Goal: Transaction & Acquisition: Purchase product/service

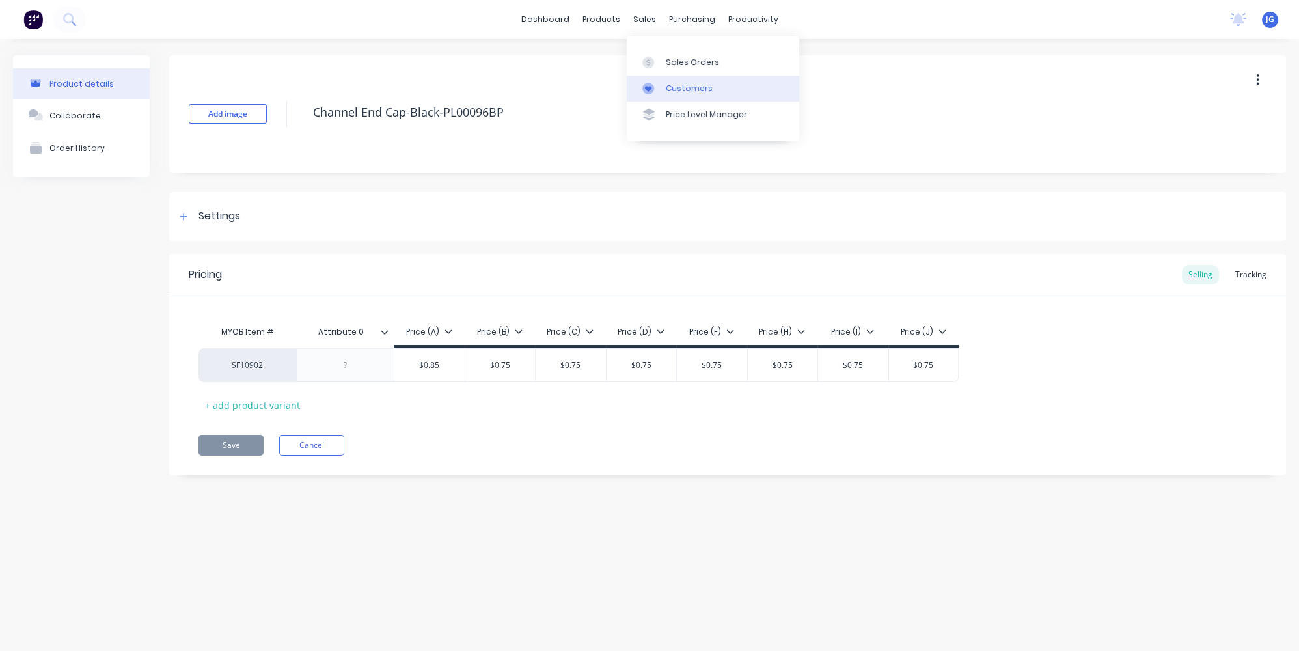
click at [672, 79] on link "Customers" at bounding box center [713, 89] width 172 height 26
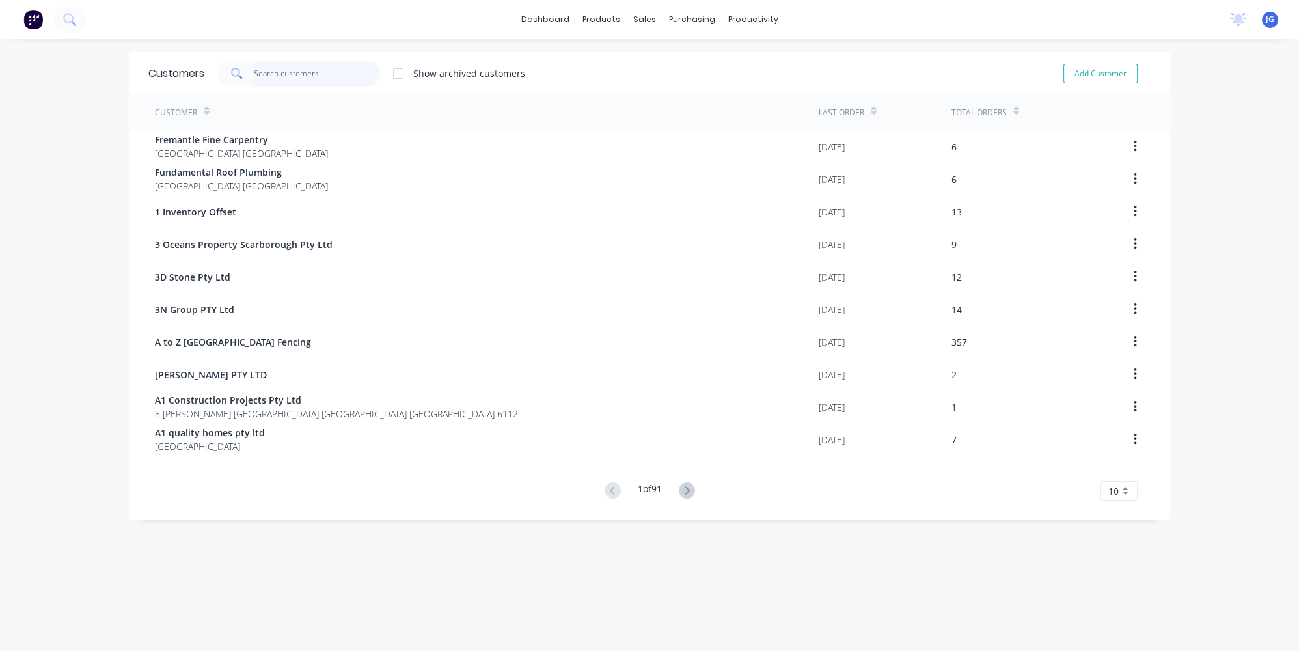
click at [314, 72] on input "text" at bounding box center [317, 74] width 127 height 26
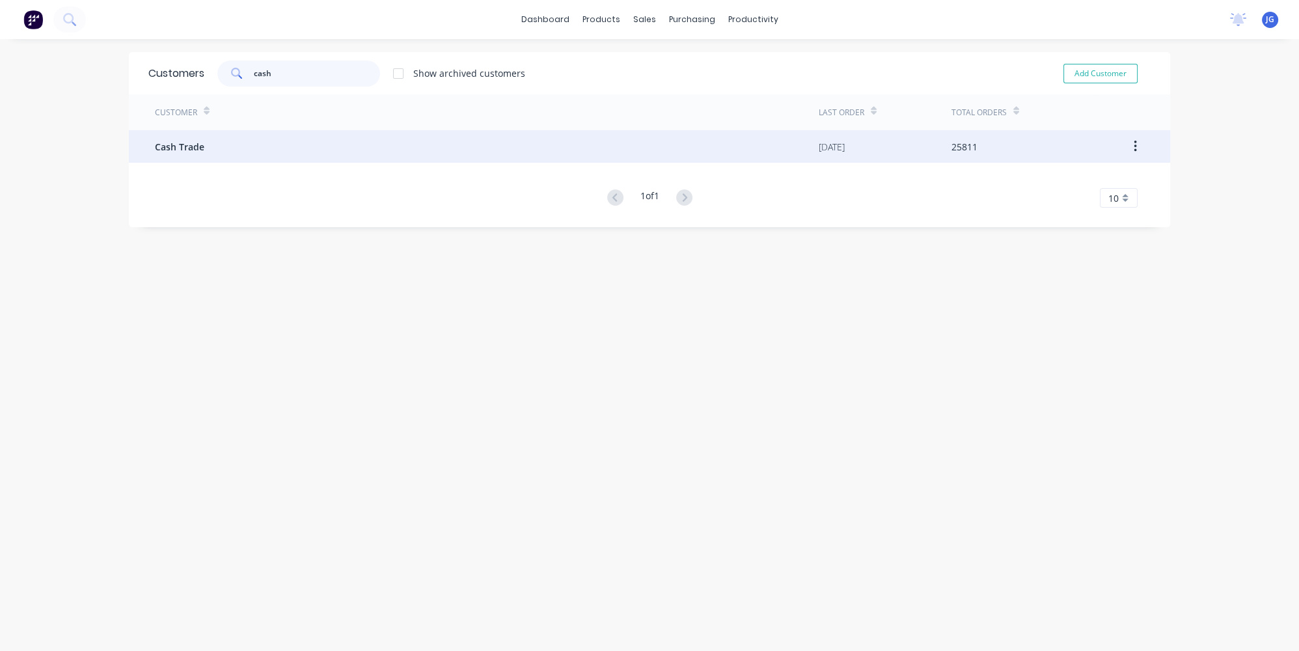
type input "cash"
click at [273, 156] on div "Cash Trade" at bounding box center [487, 146] width 664 height 33
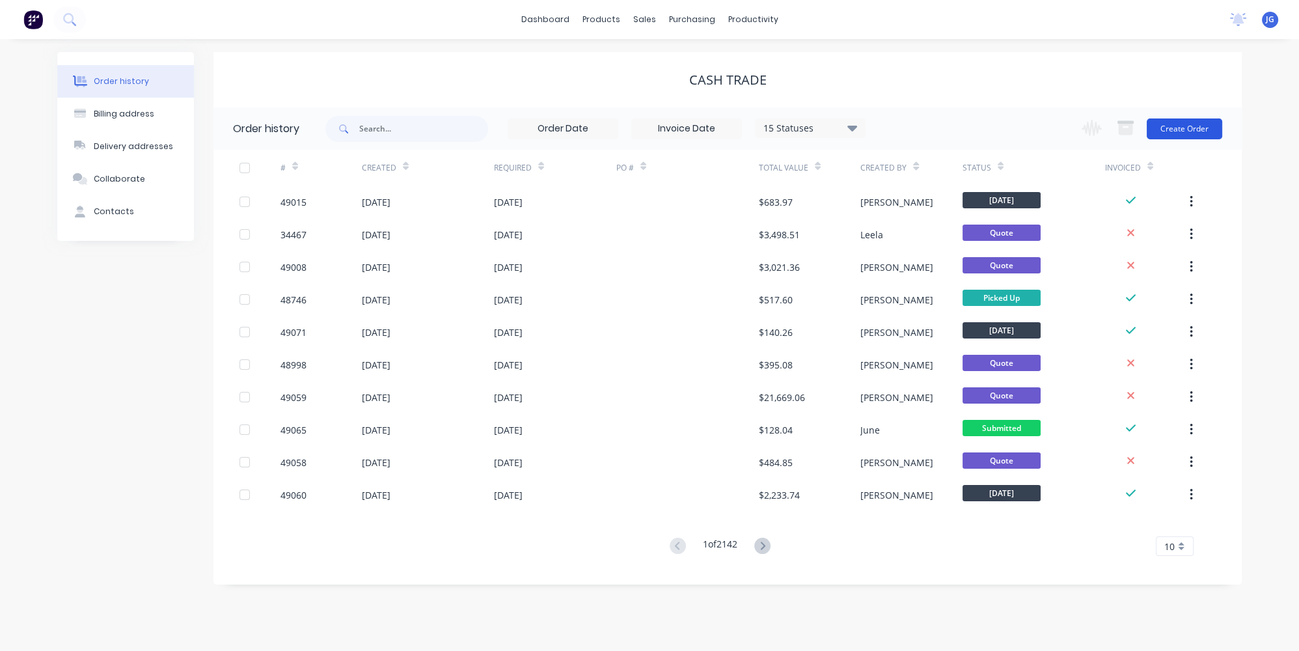
click at [1196, 118] on button "Create Order" at bounding box center [1185, 128] width 76 height 21
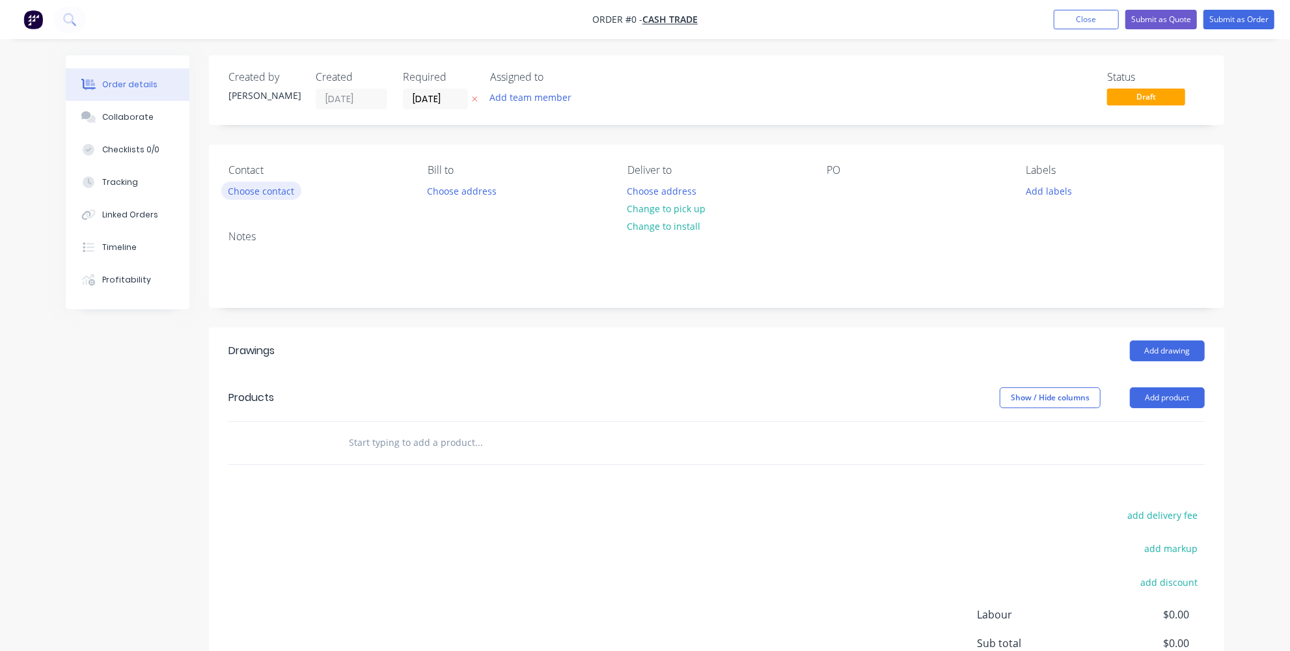
click at [274, 194] on button "Choose contact" at bounding box center [261, 191] width 80 height 18
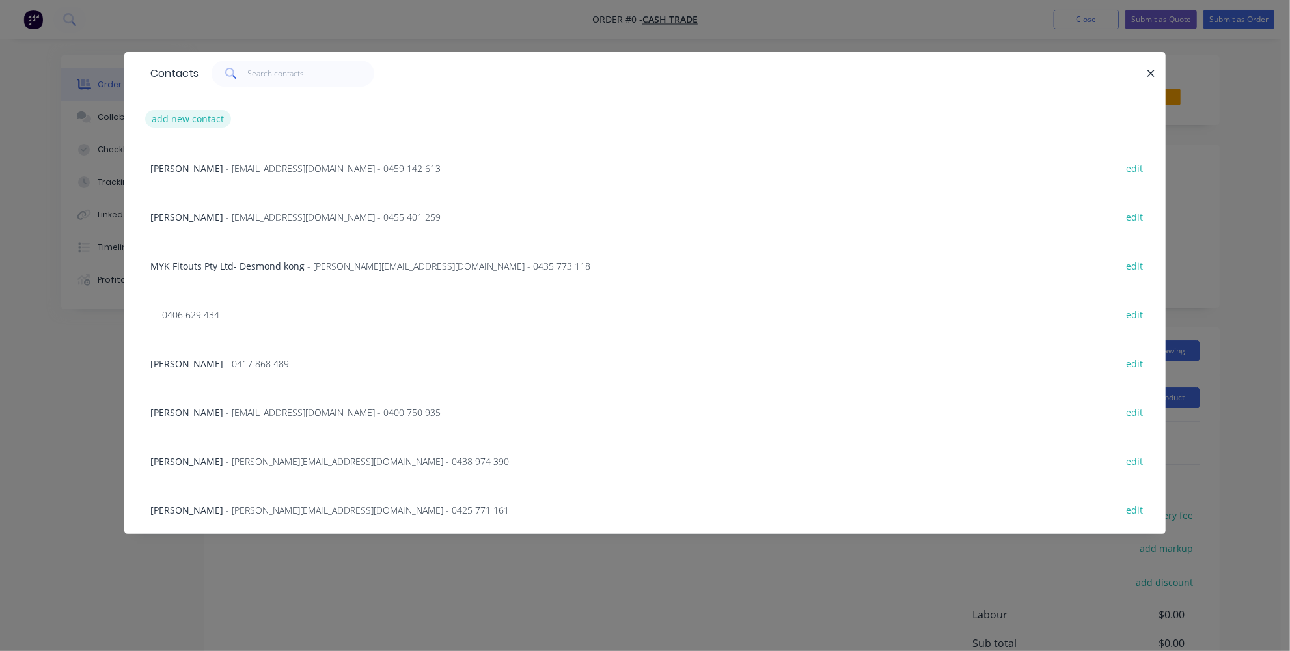
click at [201, 120] on button "add new contact" at bounding box center [188, 119] width 86 height 18
select select "AU"
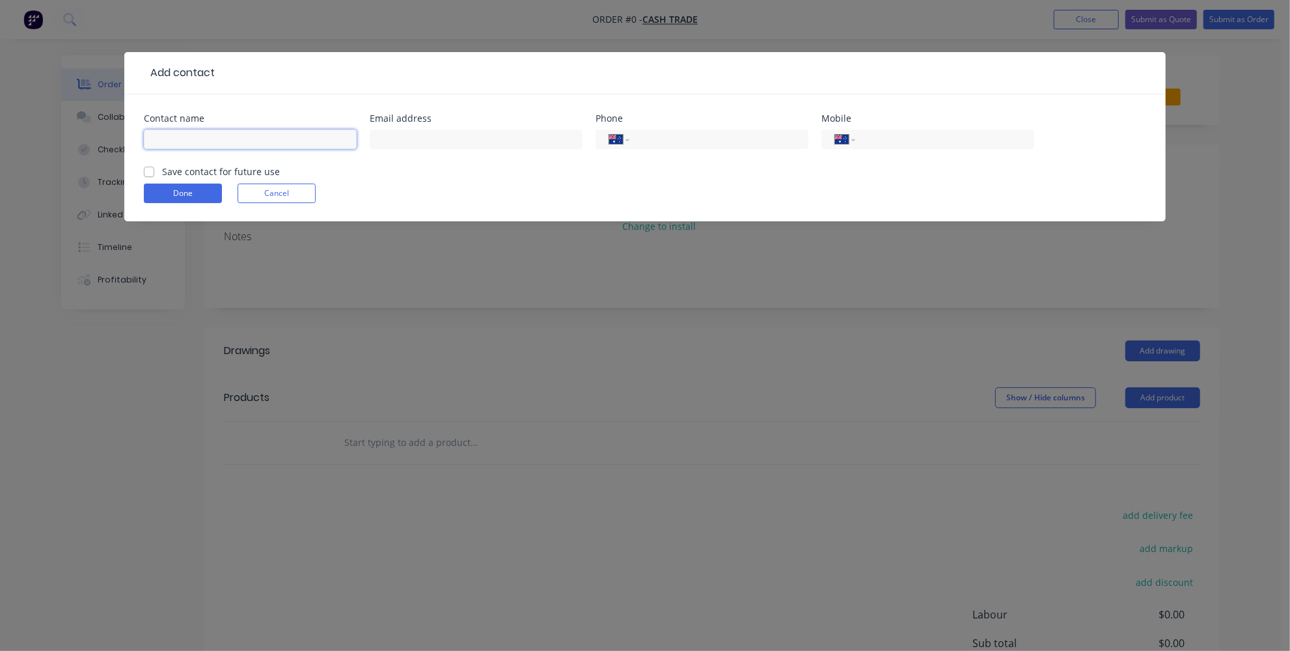
click at [229, 130] on input "text" at bounding box center [250, 140] width 213 height 20
paste input "Annalisa Branca"
type input "Annalisa Branca"
click at [499, 127] on div at bounding box center [476, 145] width 213 height 38
click at [494, 137] on input "text" at bounding box center [476, 140] width 213 height 20
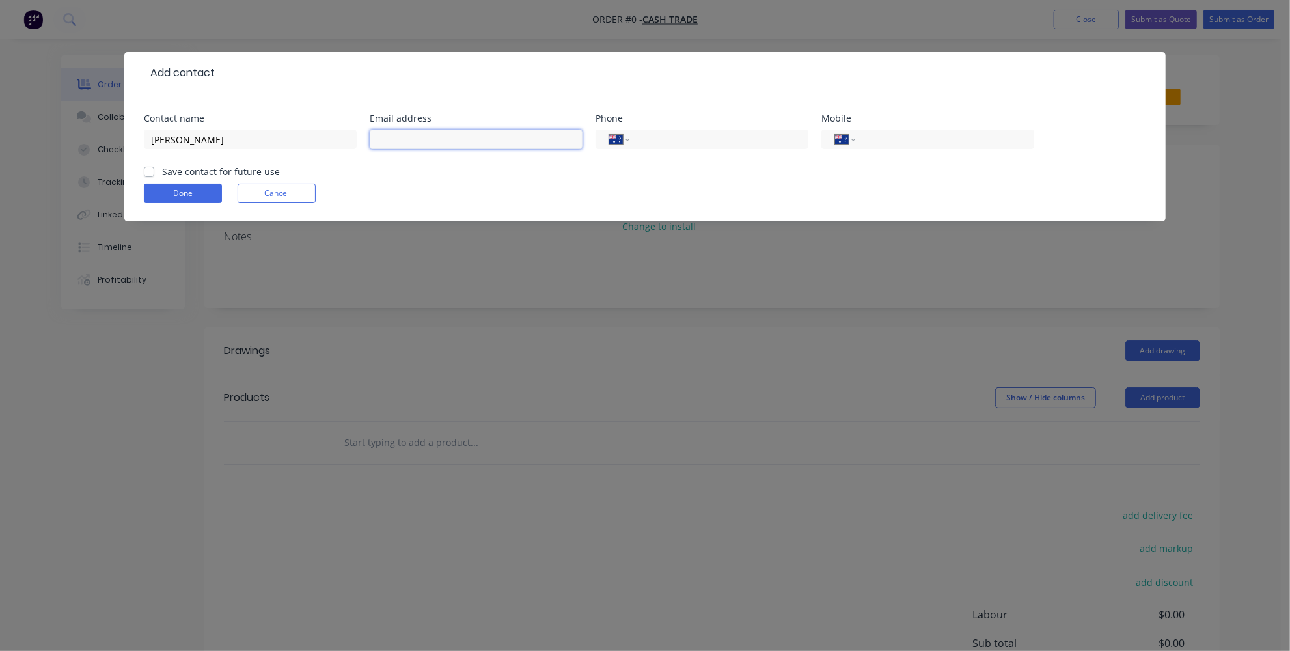
paste input "annalisa@aboriginalconstruct.com.au"
type input "annalisa@aboriginalconstruct.com.au"
click at [679, 138] on input "tel" at bounding box center [717, 139] width 156 height 15
paste input "0402 202 425"
type input "0402 202 425"
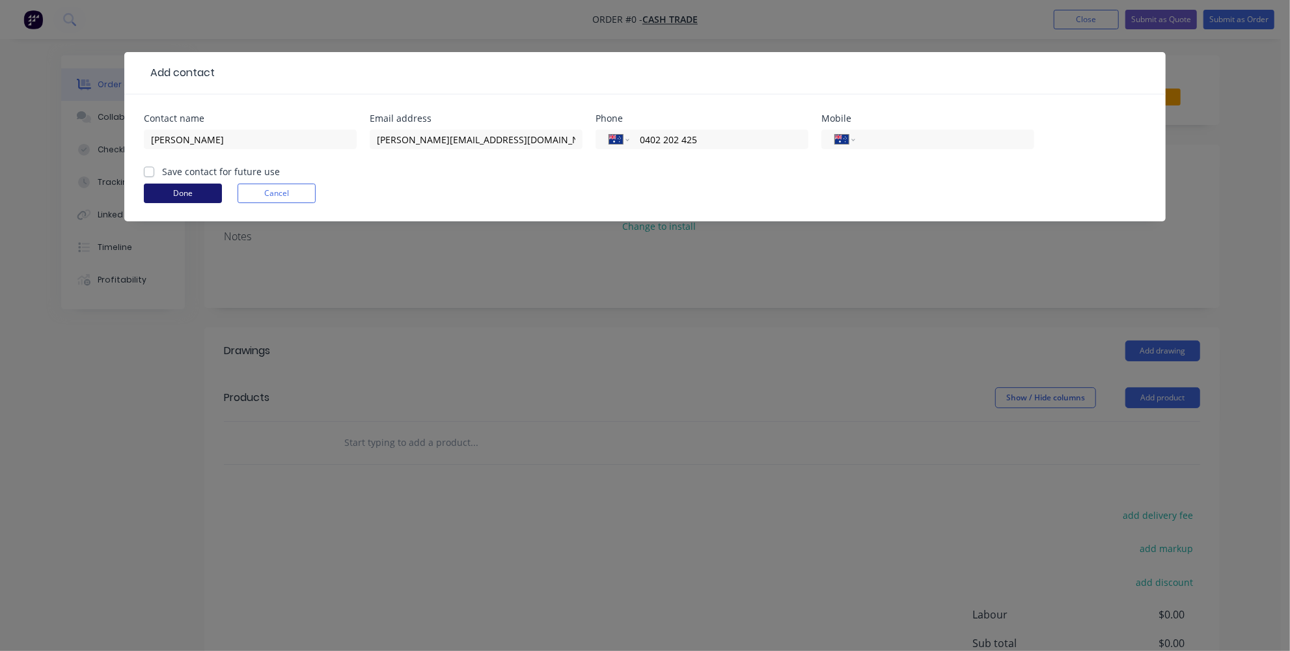
click at [186, 191] on button "Done" at bounding box center [183, 194] width 78 height 20
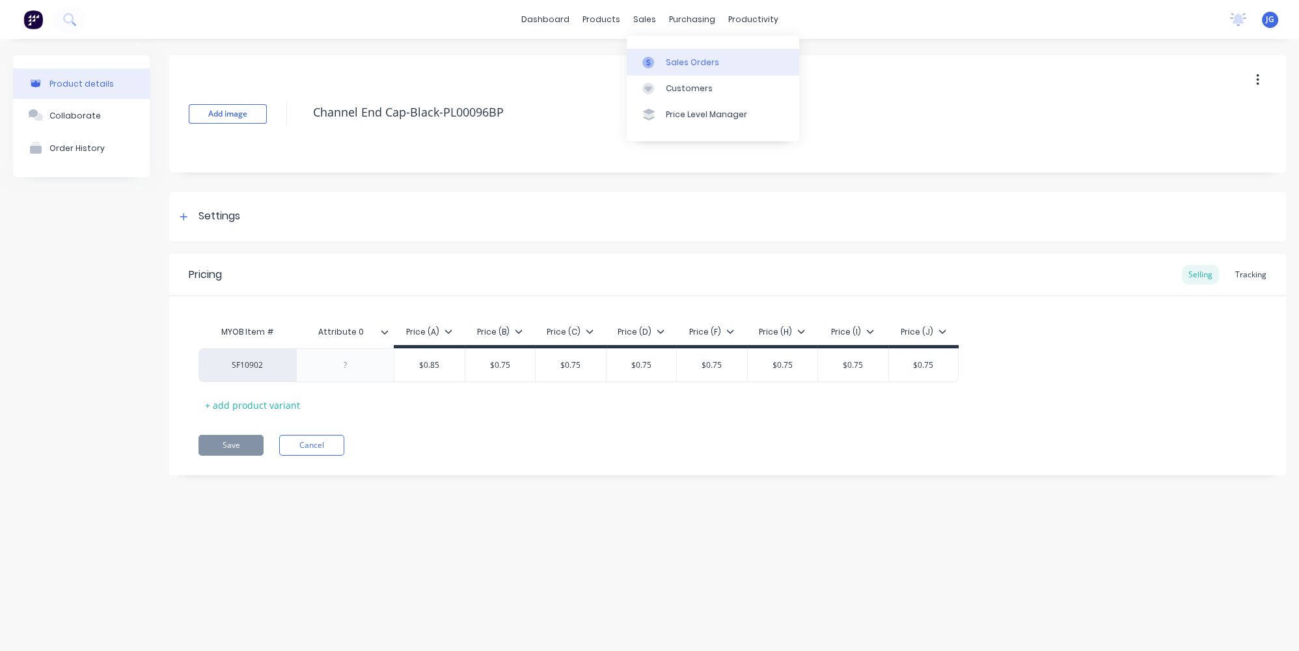
click at [659, 61] on div at bounding box center [652, 63] width 20 height 12
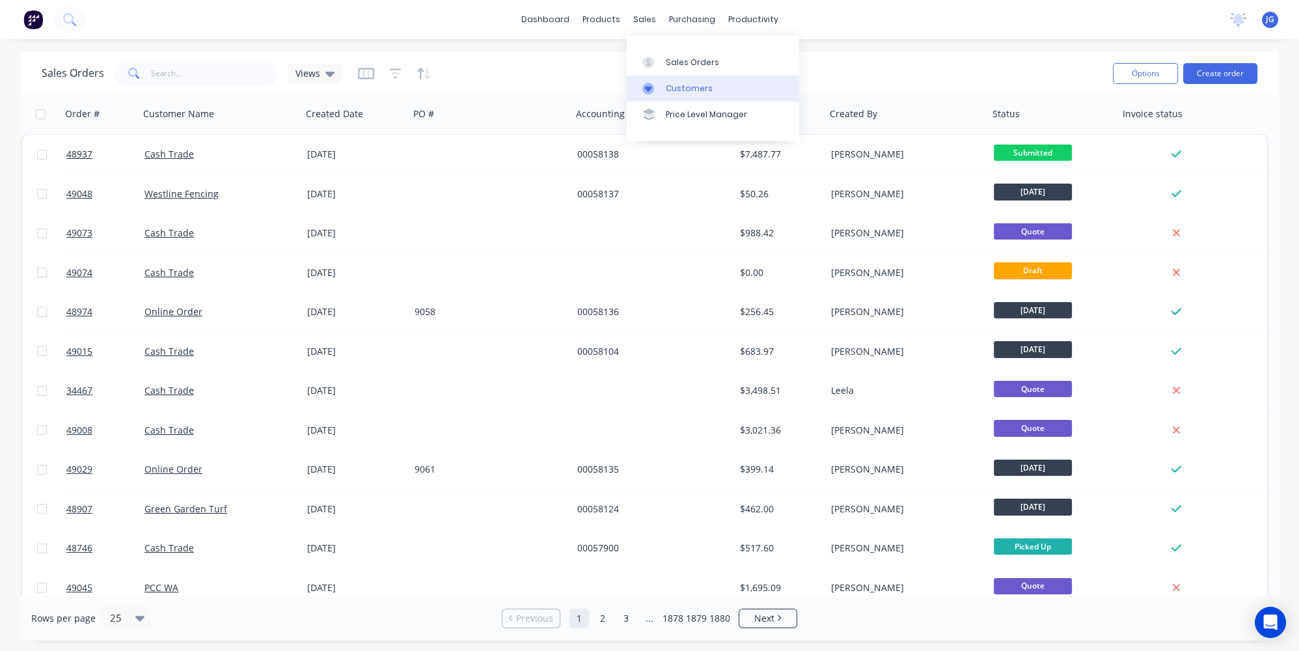
click at [680, 81] on link "Customers" at bounding box center [713, 89] width 172 height 26
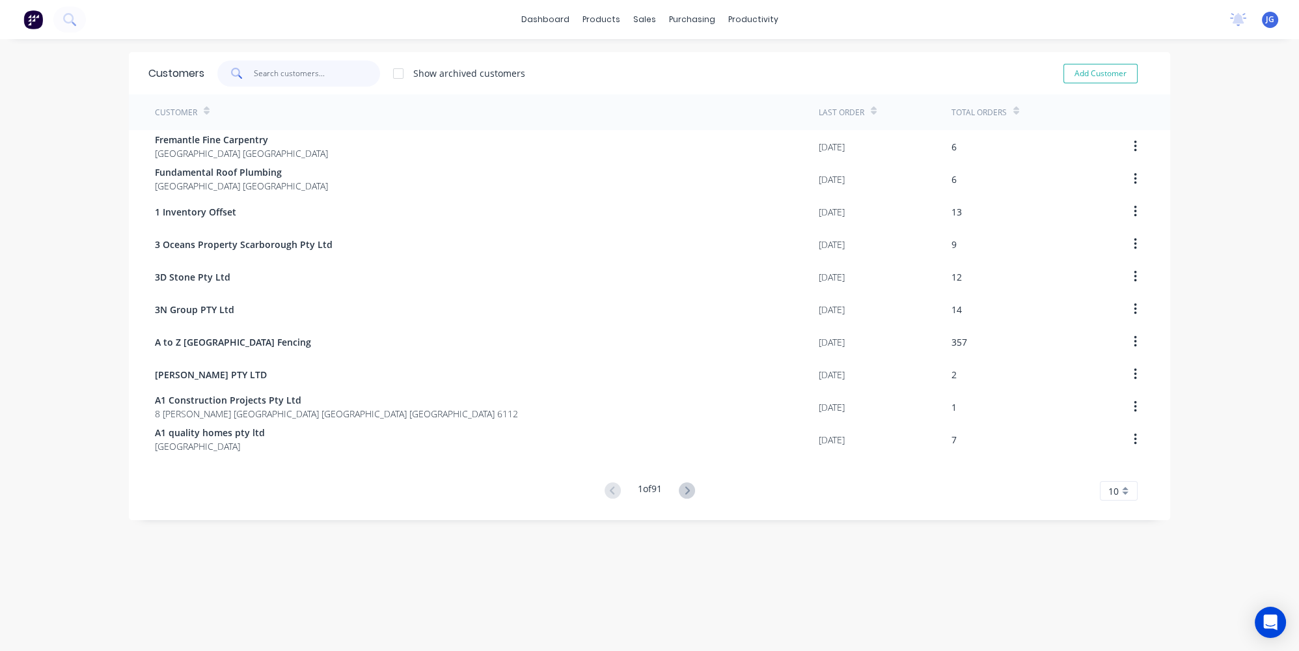
click at [333, 68] on input "text" at bounding box center [317, 74] width 127 height 26
type input "g"
click at [333, 68] on input "text" at bounding box center [317, 74] width 127 height 26
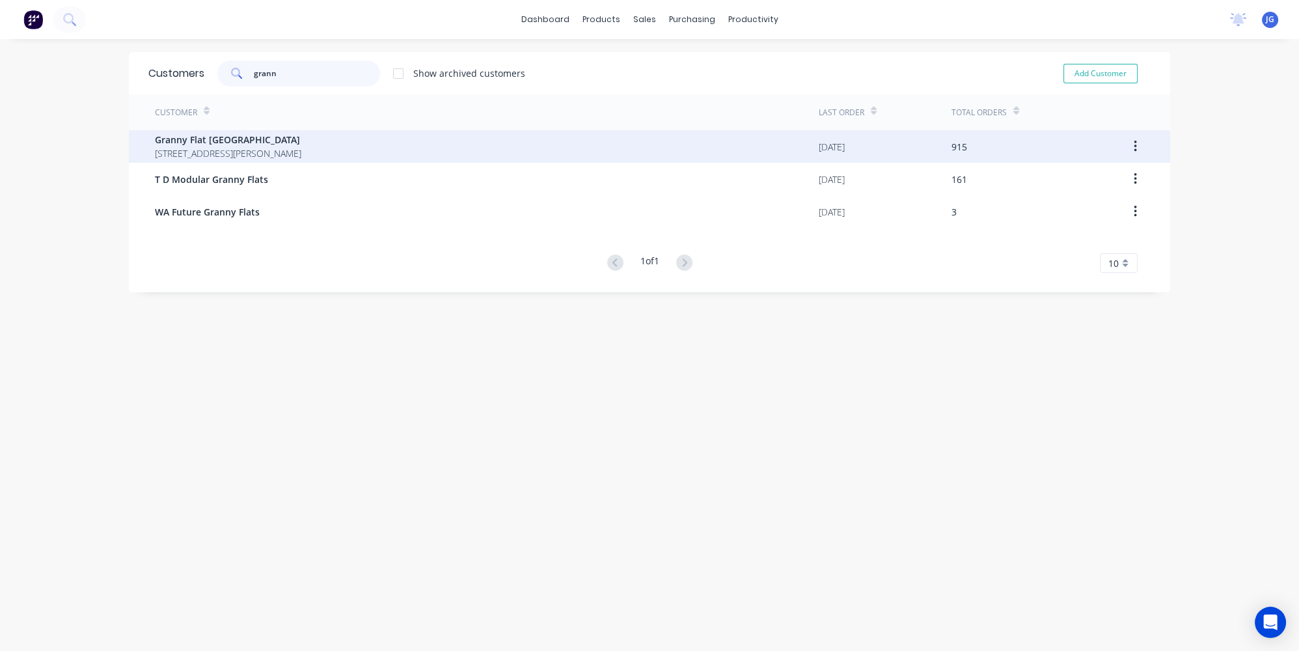
type input "grann"
click at [290, 146] on div "Granny Flat [GEOGRAPHIC_DATA] [STREET_ADDRESS][PERSON_NAME]" at bounding box center [228, 146] width 146 height 27
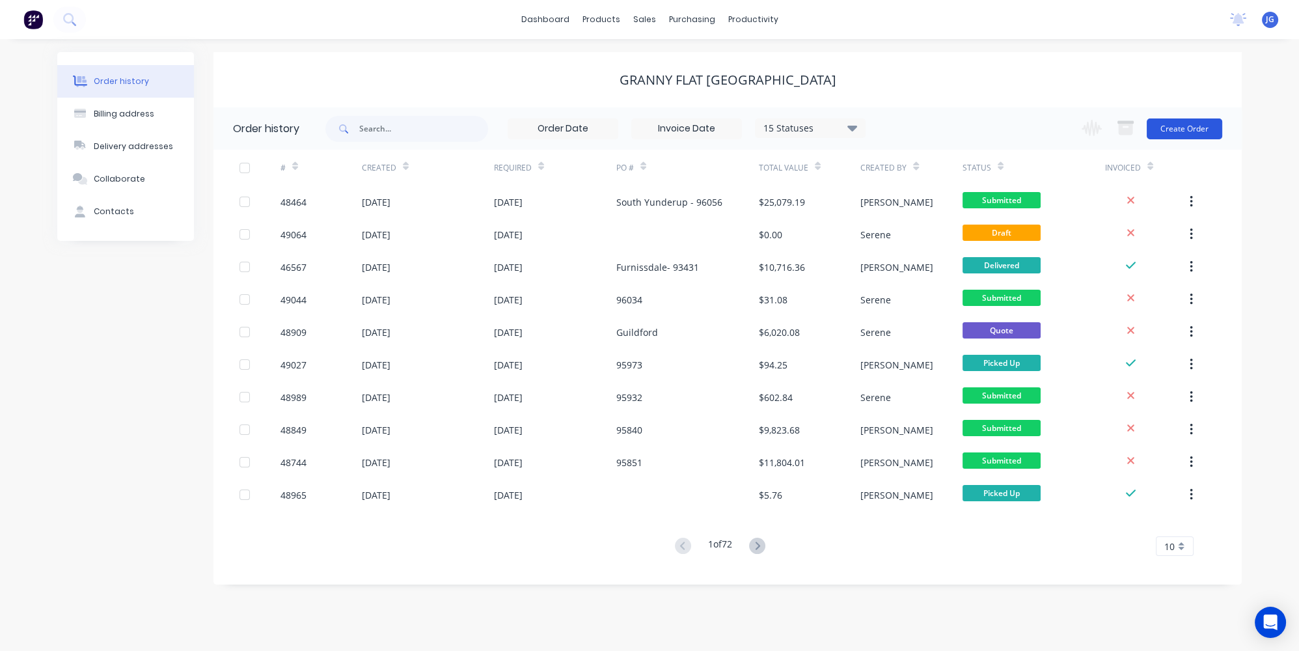
click at [1173, 132] on button "Create Order" at bounding box center [1185, 128] width 76 height 21
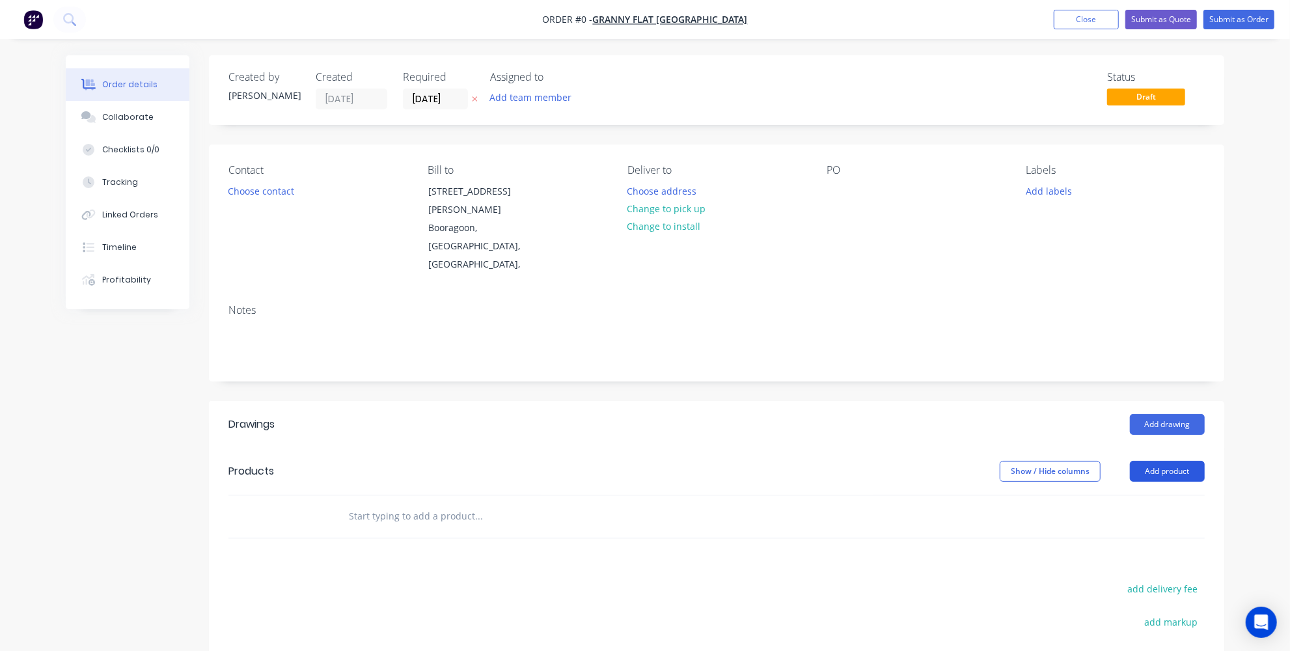
click at [1155, 461] on button "Add product" at bounding box center [1167, 471] width 75 height 21
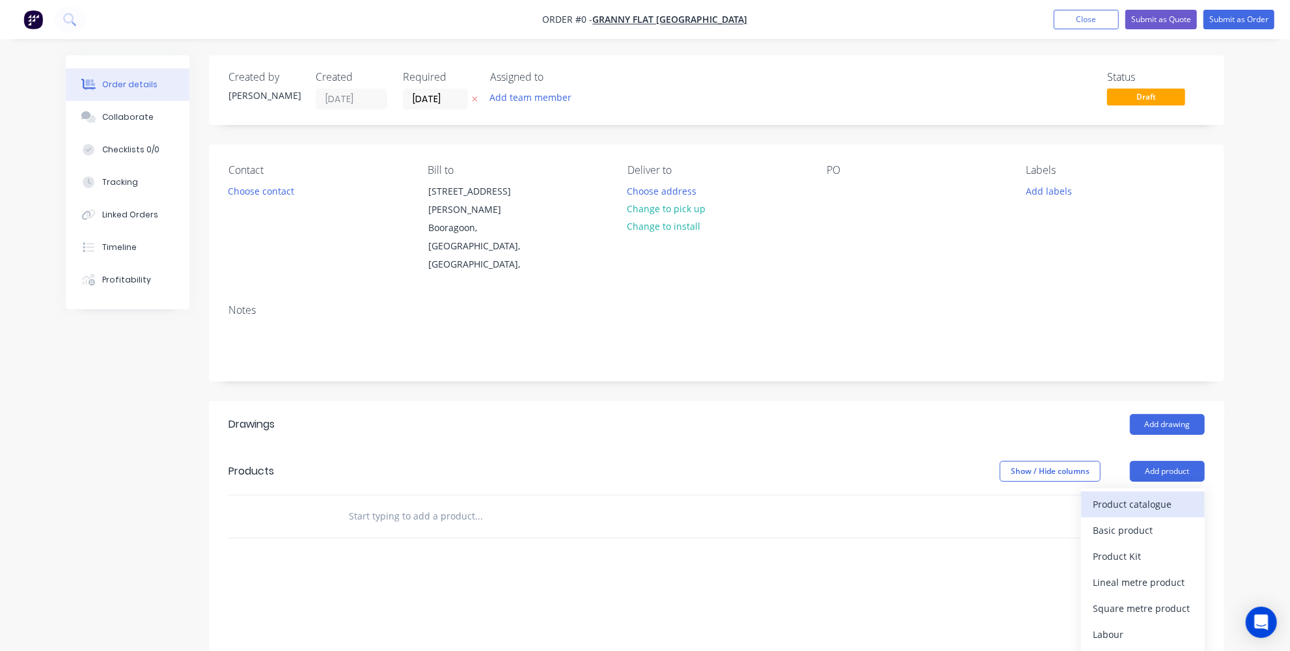
click at [1140, 495] on div "Product catalogue" at bounding box center [1143, 504] width 100 height 19
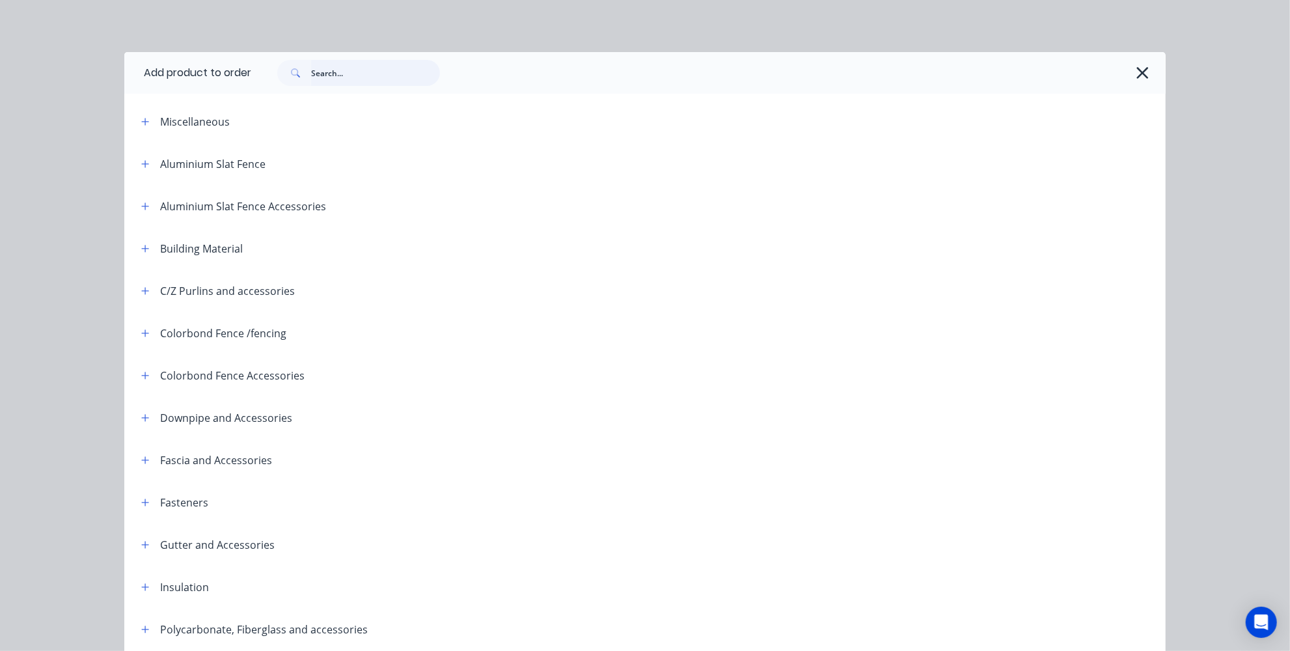
click at [400, 70] on input "text" at bounding box center [375, 73] width 129 height 26
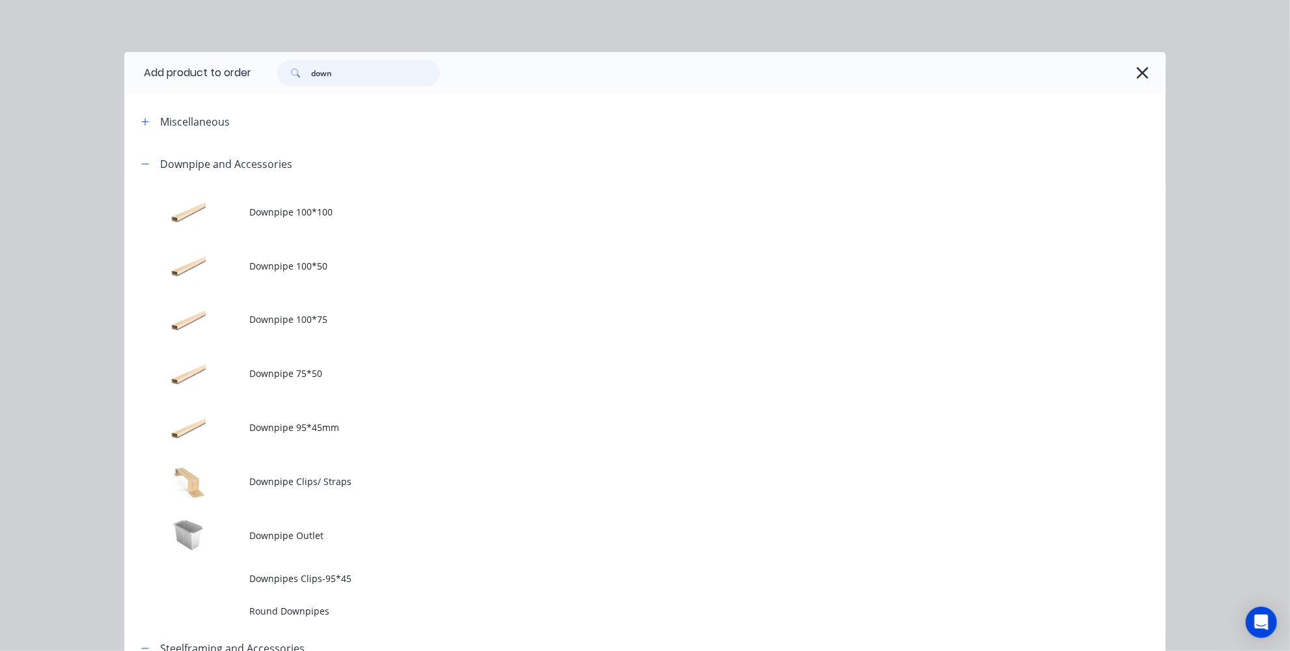
type input "down"
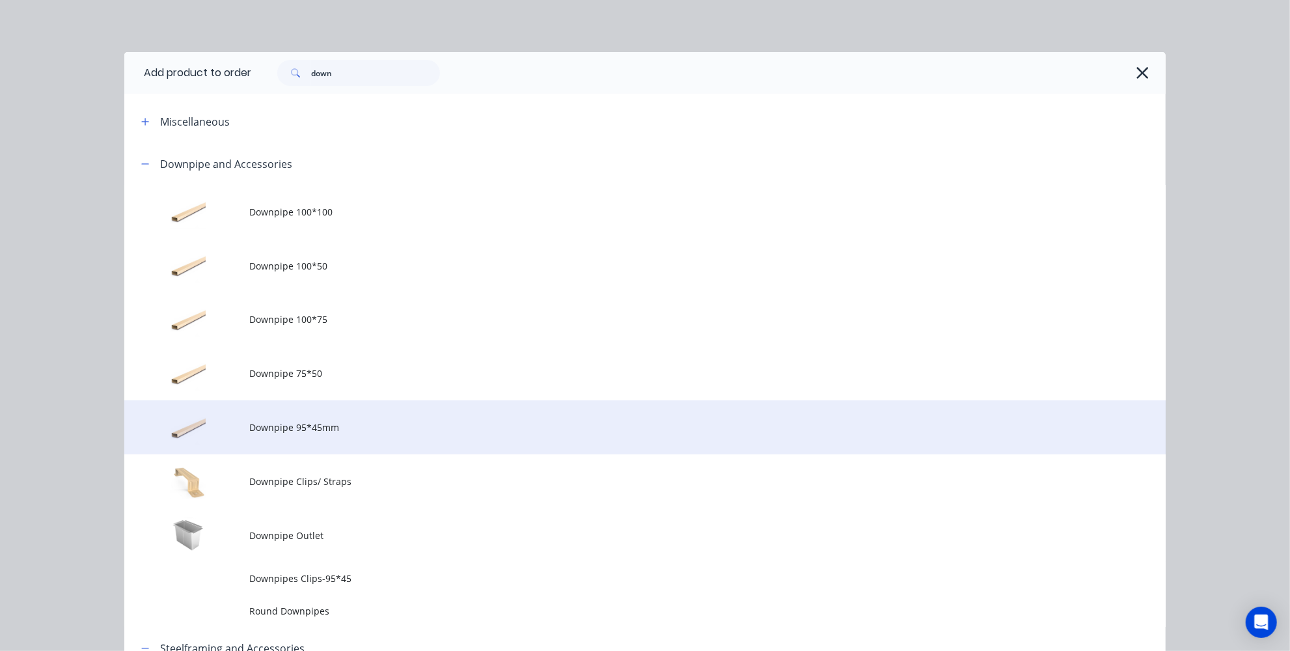
click at [327, 422] on span "Downpipe 95*45mm" at bounding box center [615, 427] width 733 height 14
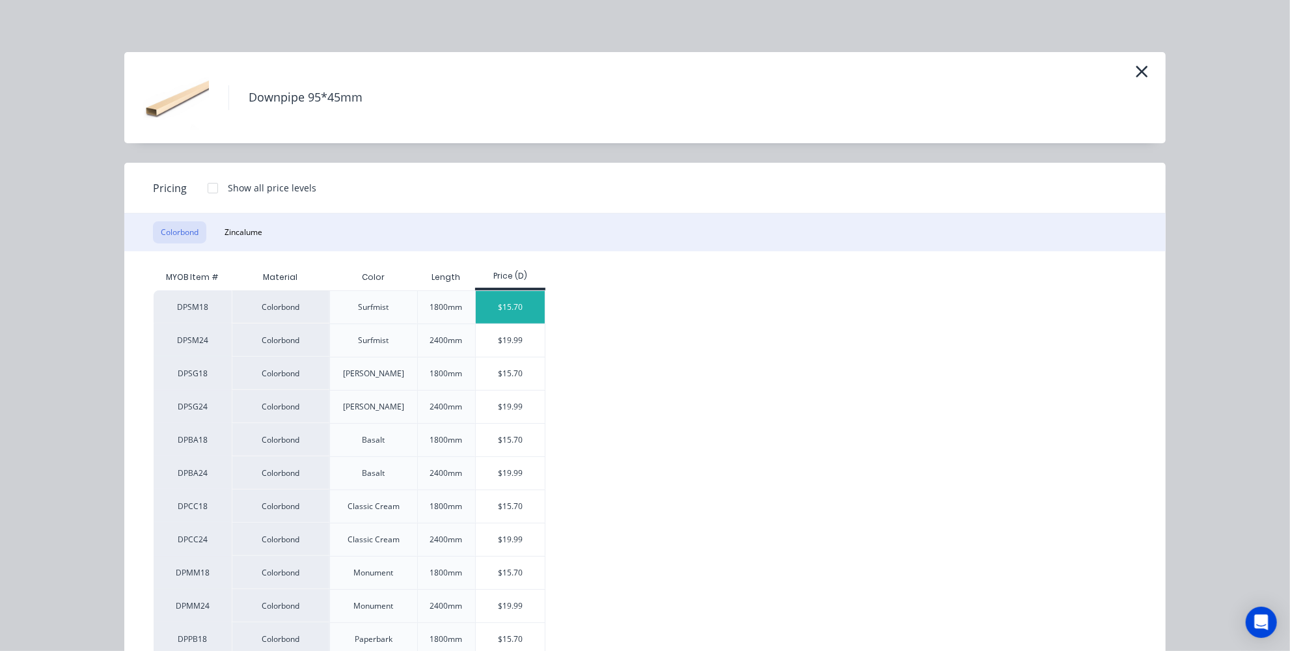
click at [493, 299] on div "$15.70" at bounding box center [511, 307] width 70 height 33
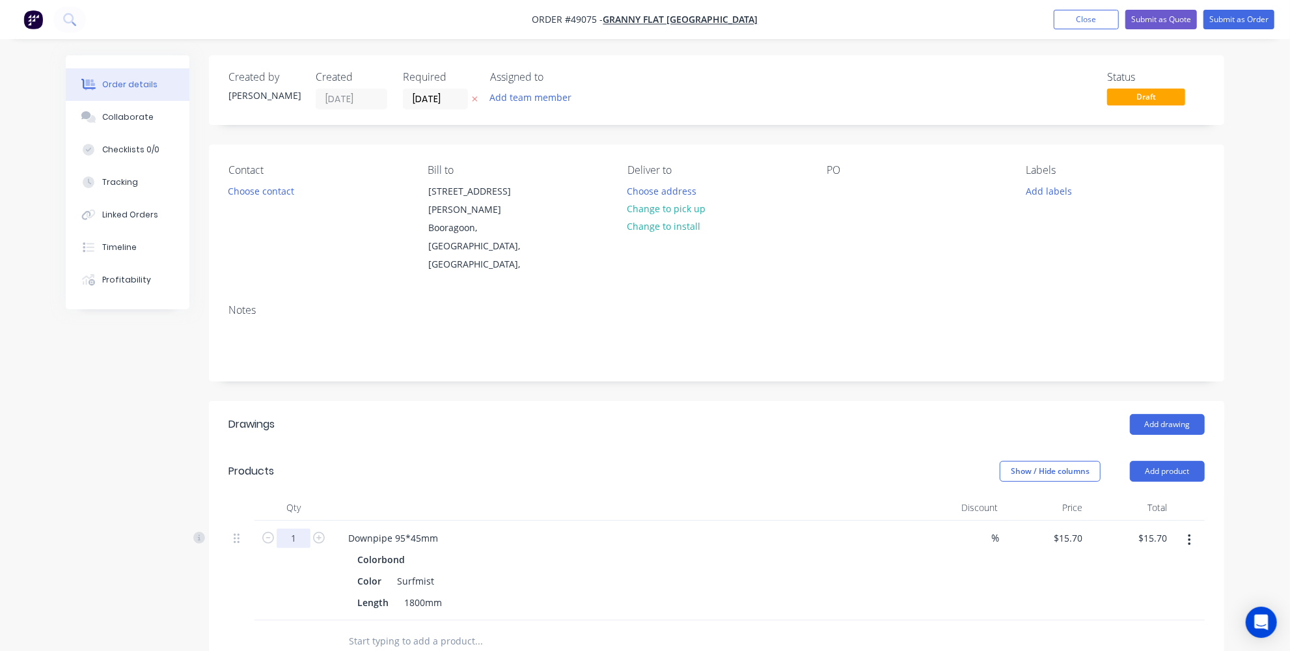
click at [303, 529] on input "1" at bounding box center [294, 539] width 34 height 20
type input "12"
type input "$188.40"
click at [361, 495] on div at bounding box center [626, 508] width 586 height 26
click at [1178, 461] on button "Add product" at bounding box center [1167, 471] width 75 height 21
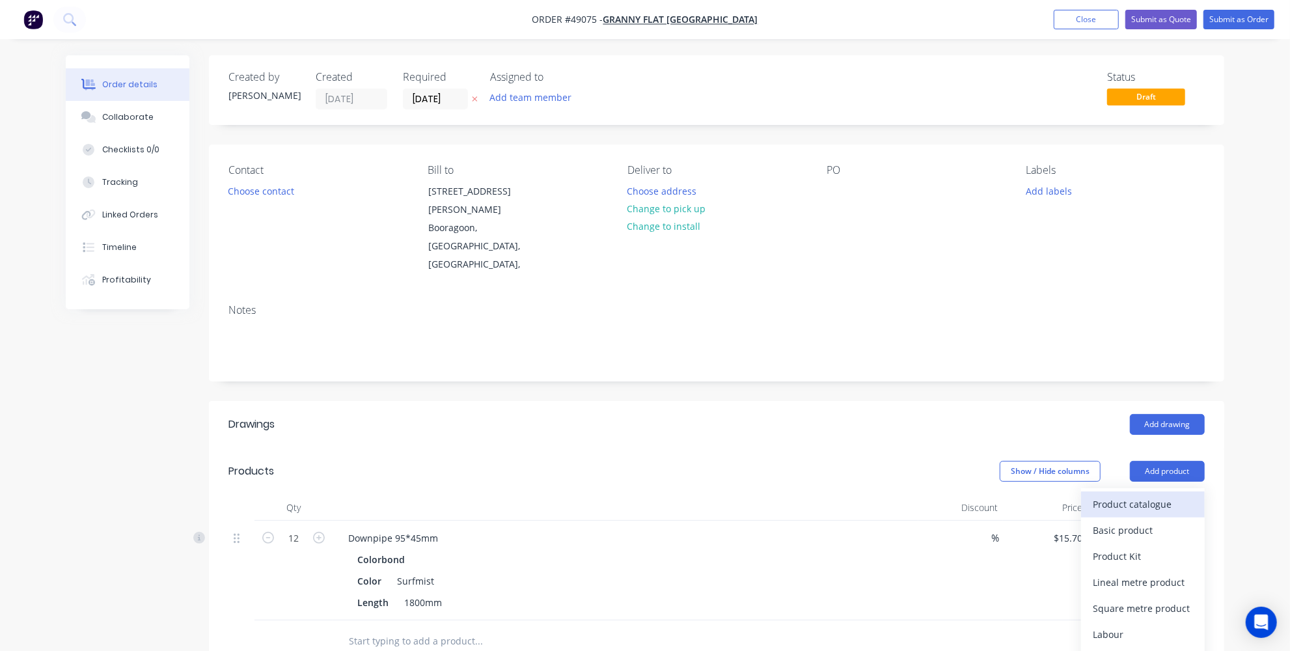
click at [1147, 495] on div "Product catalogue" at bounding box center [1143, 504] width 100 height 19
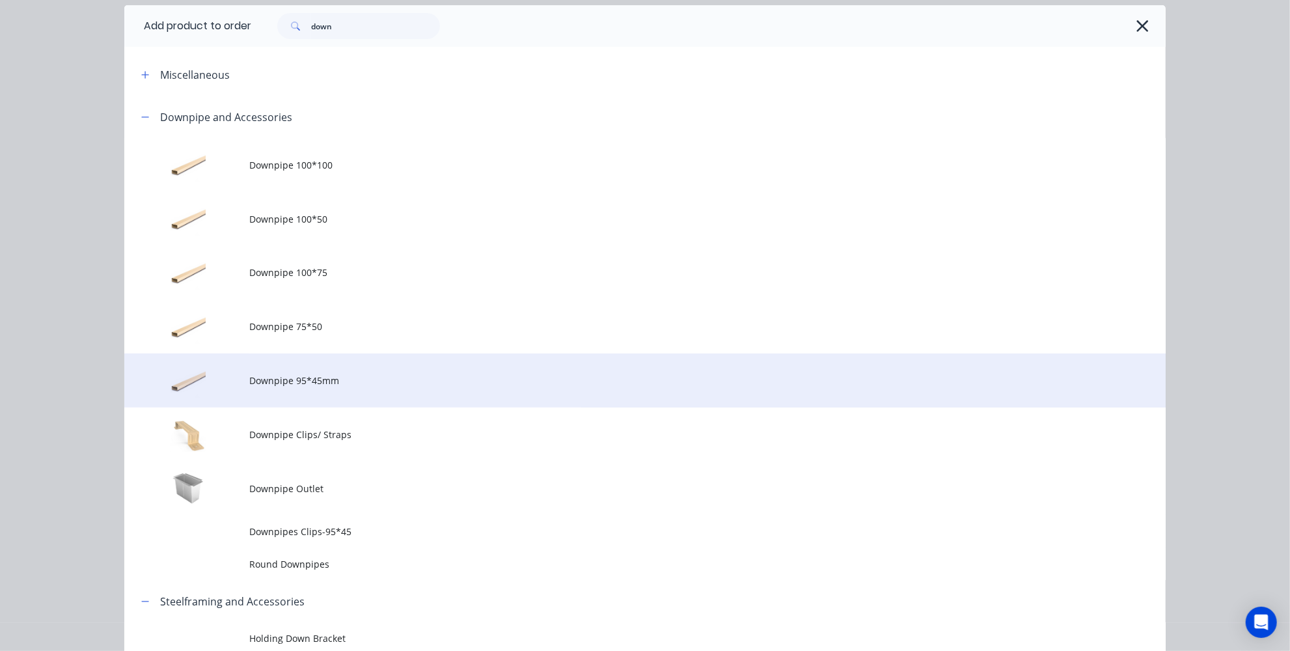
scroll to position [107, 0]
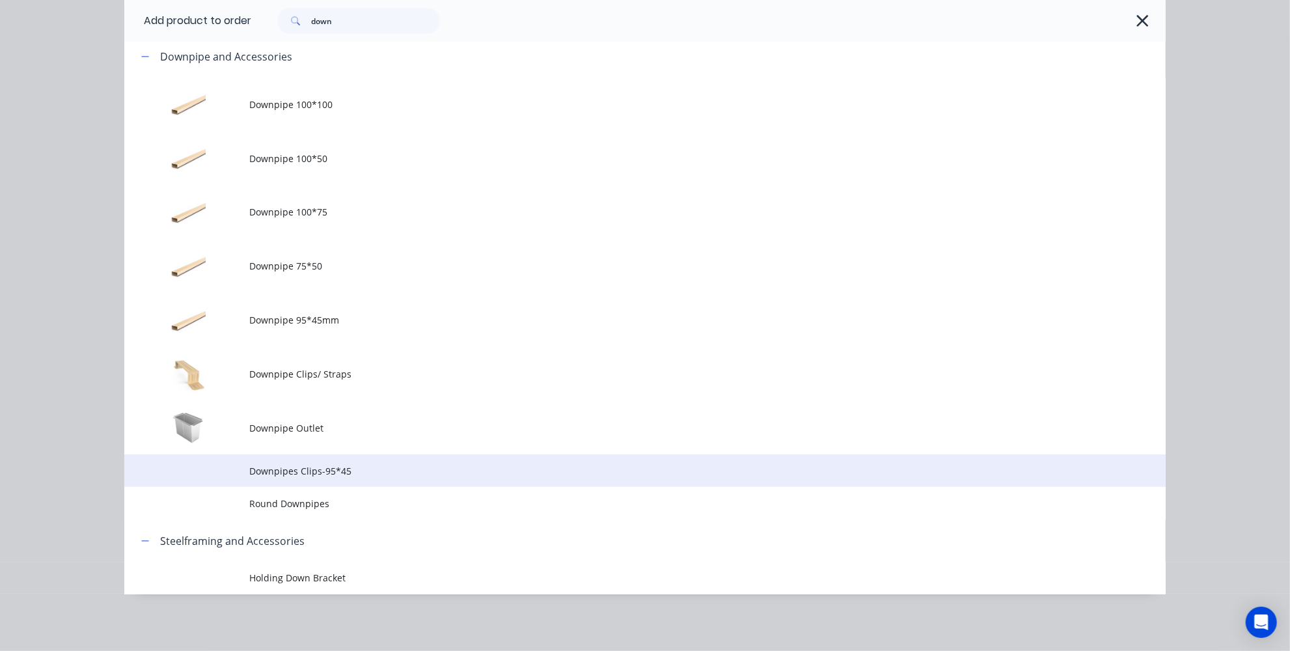
click at [318, 474] on span "Downpipes Clips-95*45" at bounding box center [615, 471] width 733 height 14
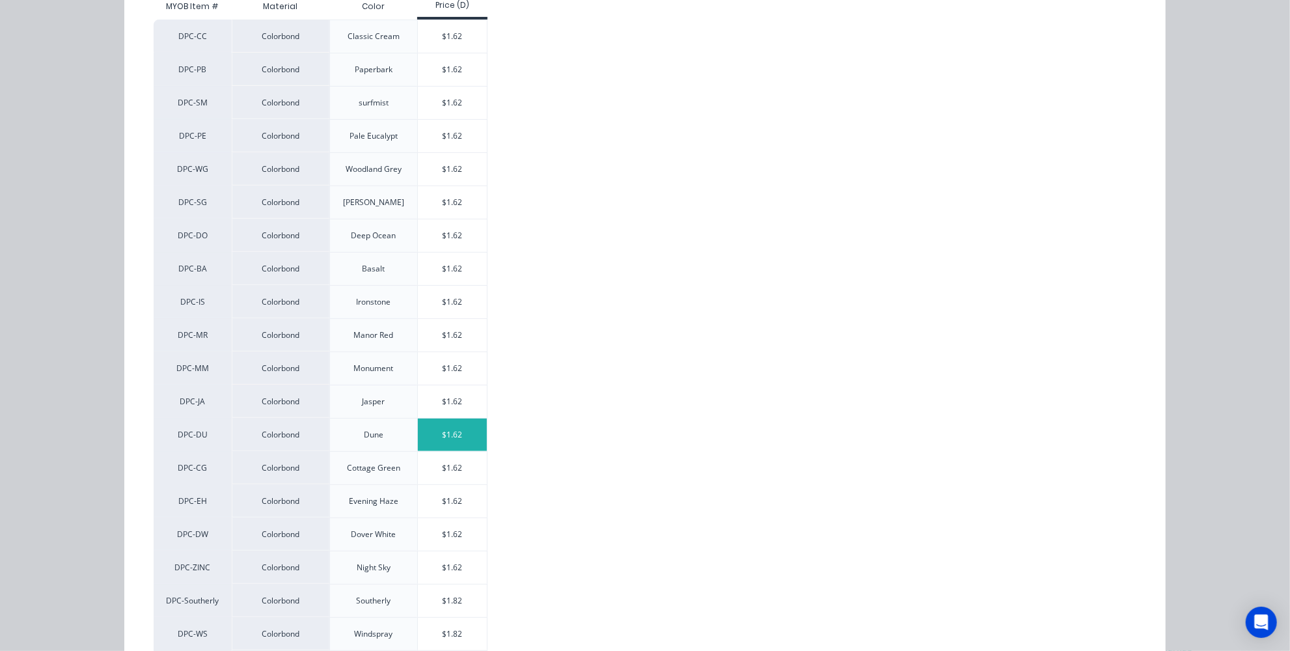
scroll to position [207, 0]
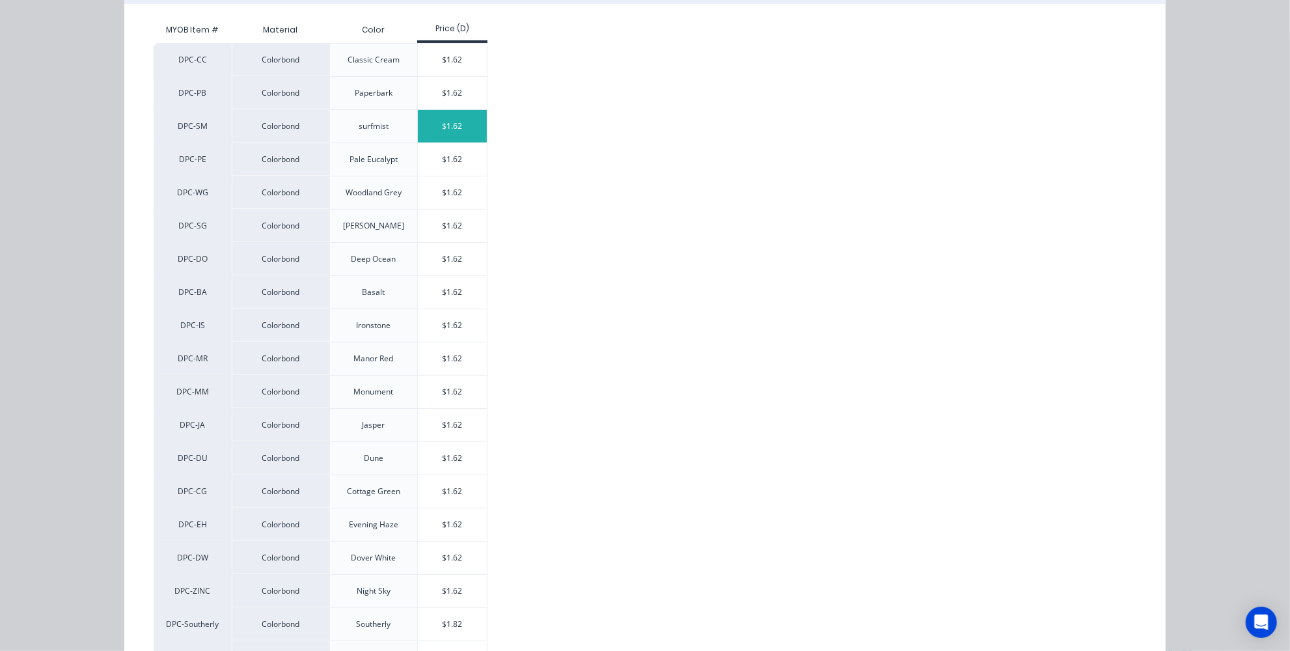
click at [451, 124] on div "$1.62" at bounding box center [453, 126] width 70 height 33
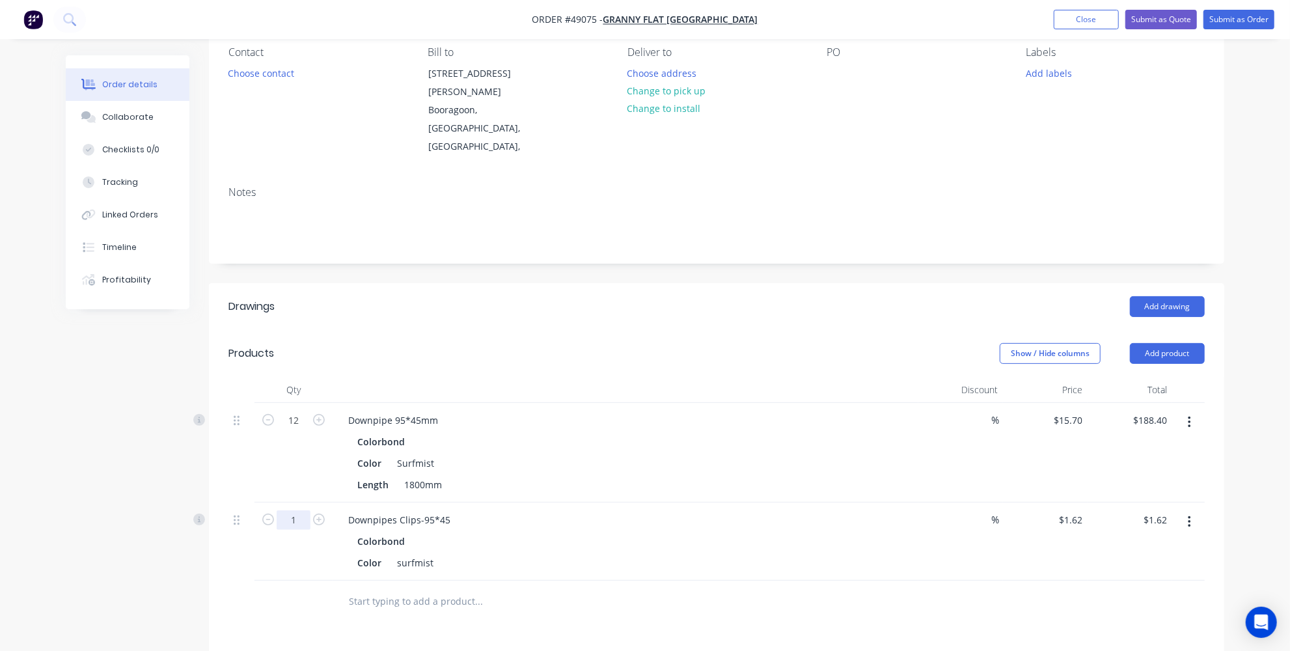
click at [287, 510] on input "1" at bounding box center [294, 520] width 34 height 20
type input "12"
type input "$19.44"
click at [421, 588] on div "Drawings Add drawing Products Show / Hide columns Add product Qty Discount Pric…" at bounding box center [716, 595] width 1015 height 624
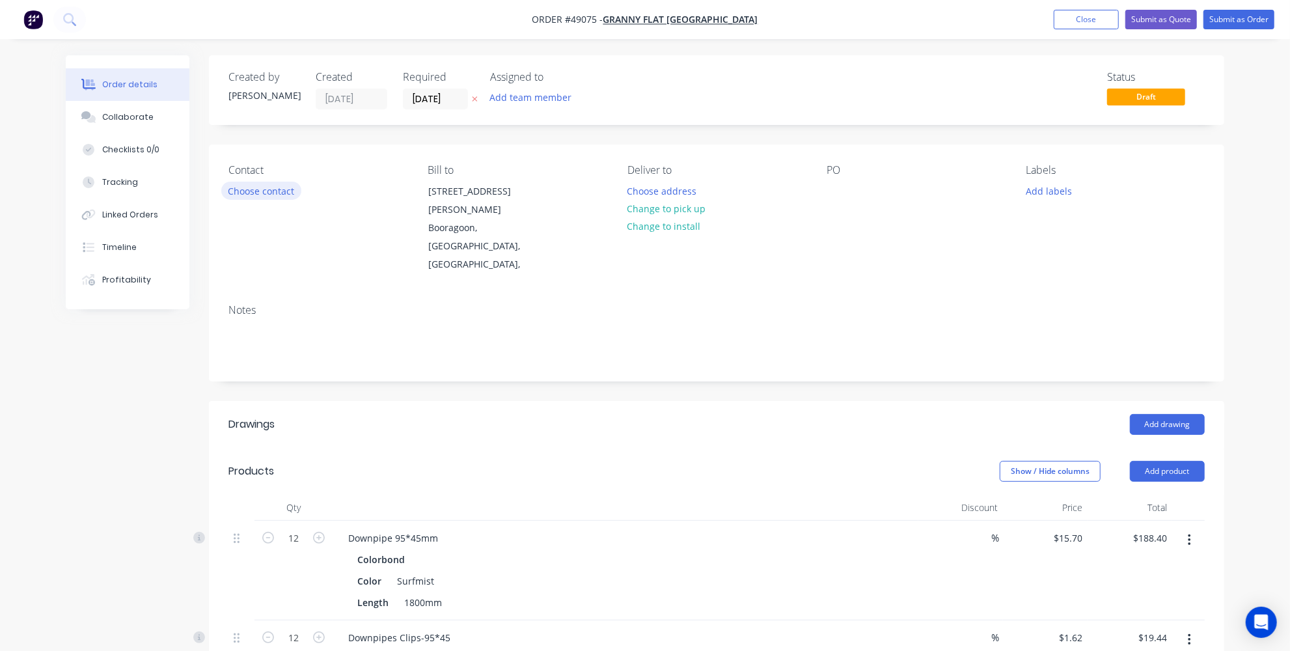
click at [244, 191] on button "Choose contact" at bounding box center [261, 191] width 80 height 18
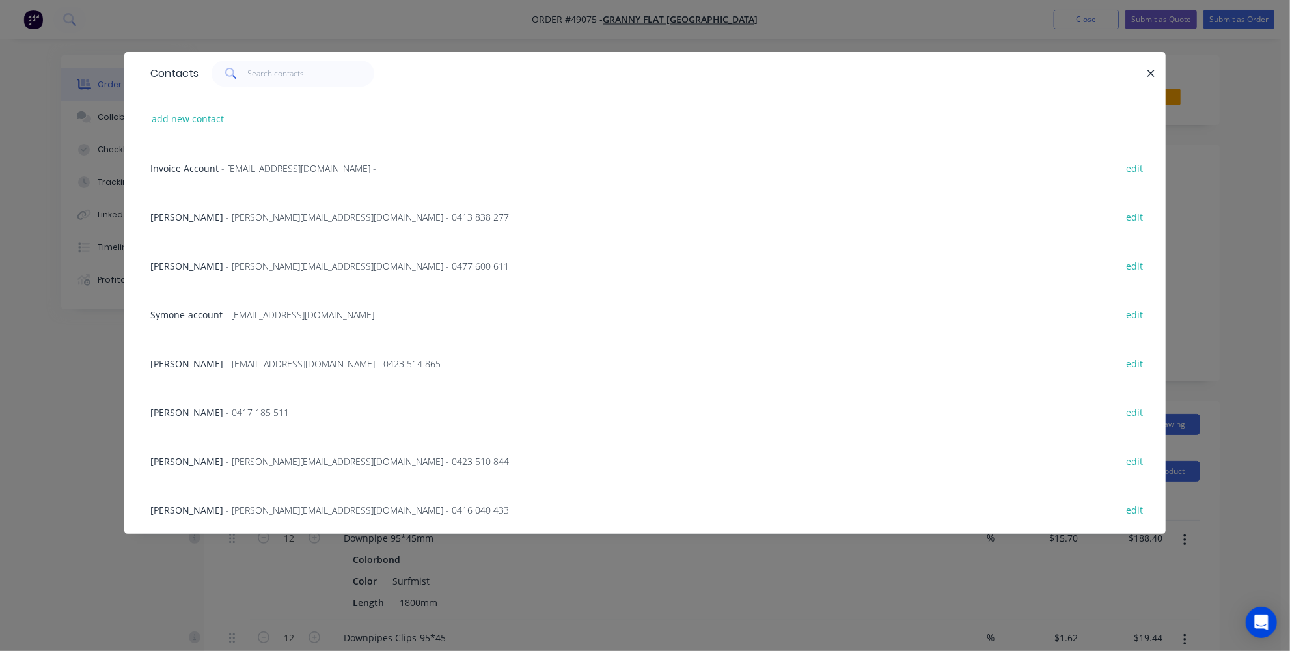
click at [195, 314] on span "Symone-account" at bounding box center [186, 315] width 72 height 12
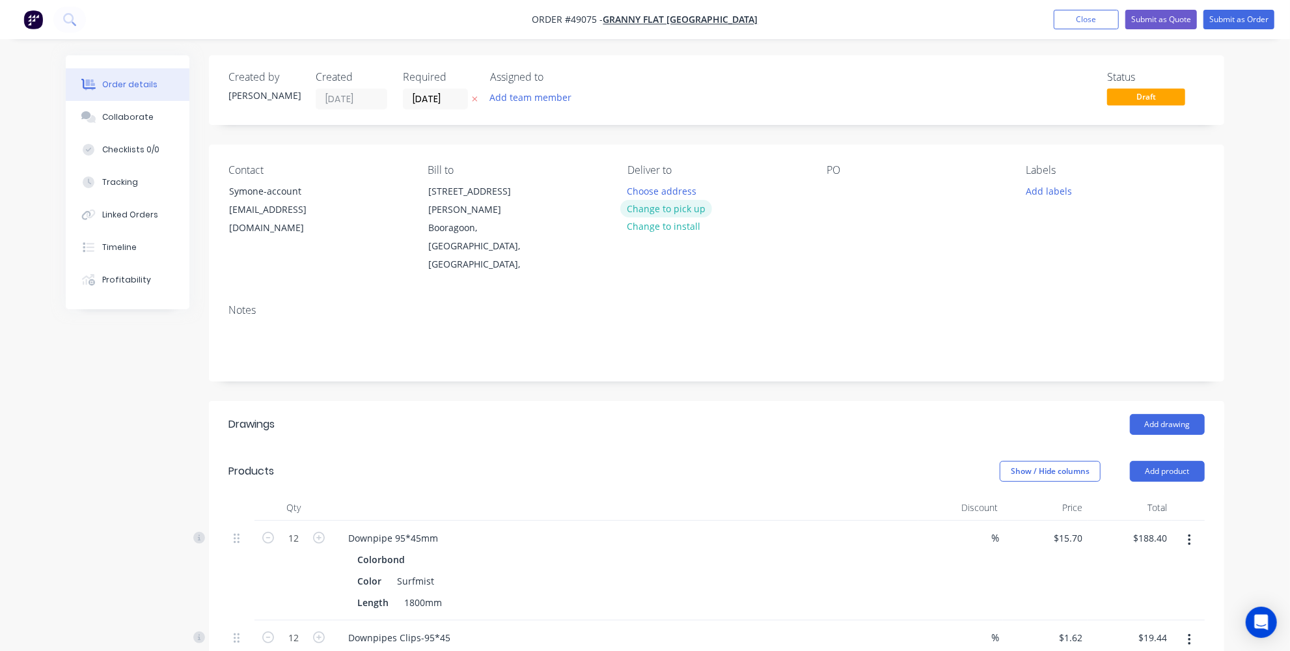
click at [642, 211] on button "Change to pick up" at bounding box center [666, 209] width 92 height 18
click at [843, 191] on div at bounding box center [837, 191] width 21 height 19
click at [838, 191] on div at bounding box center [837, 191] width 21 height 19
paste div
click at [842, 190] on div "96060" at bounding box center [850, 191] width 47 height 19
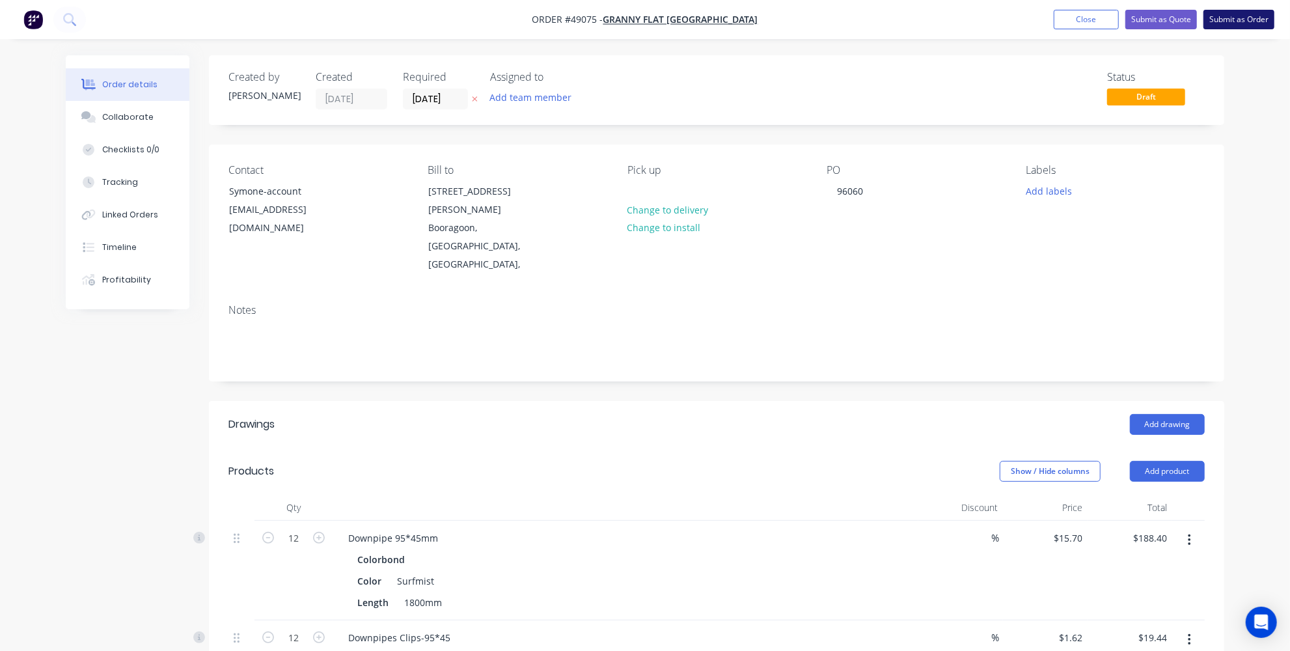
click at [1254, 25] on button "Submit as Order" at bounding box center [1239, 20] width 71 height 20
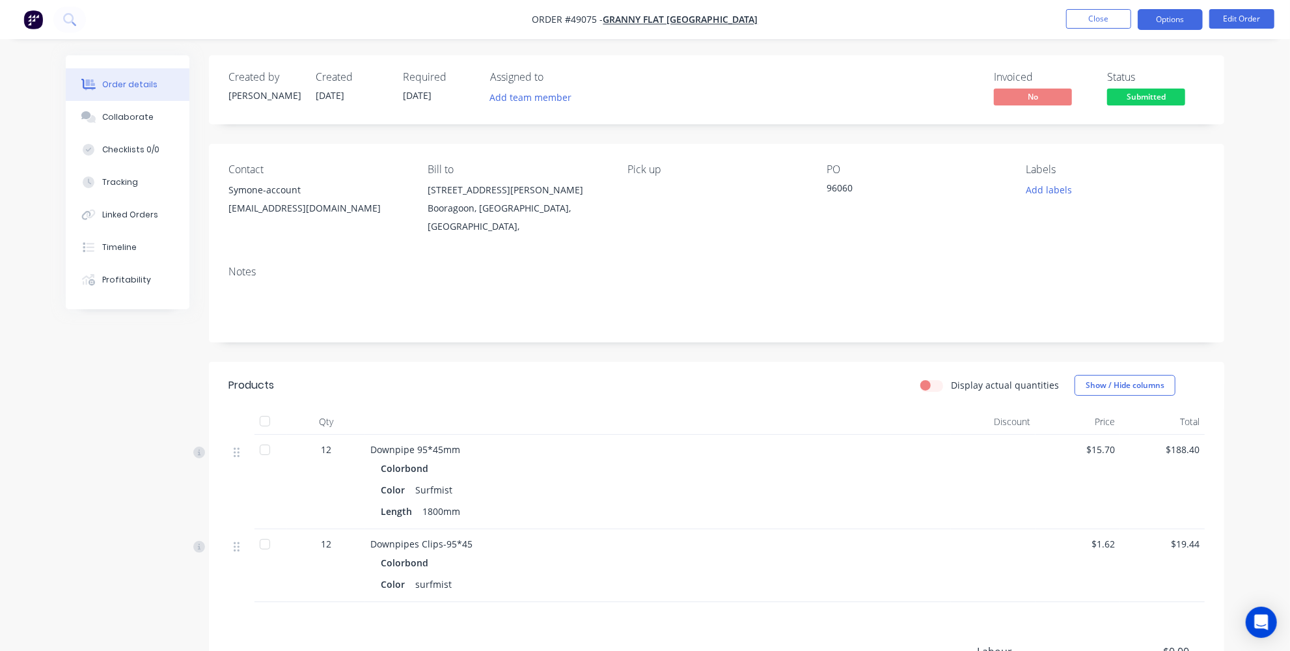
click at [1189, 19] on button "Options" at bounding box center [1170, 19] width 65 height 21
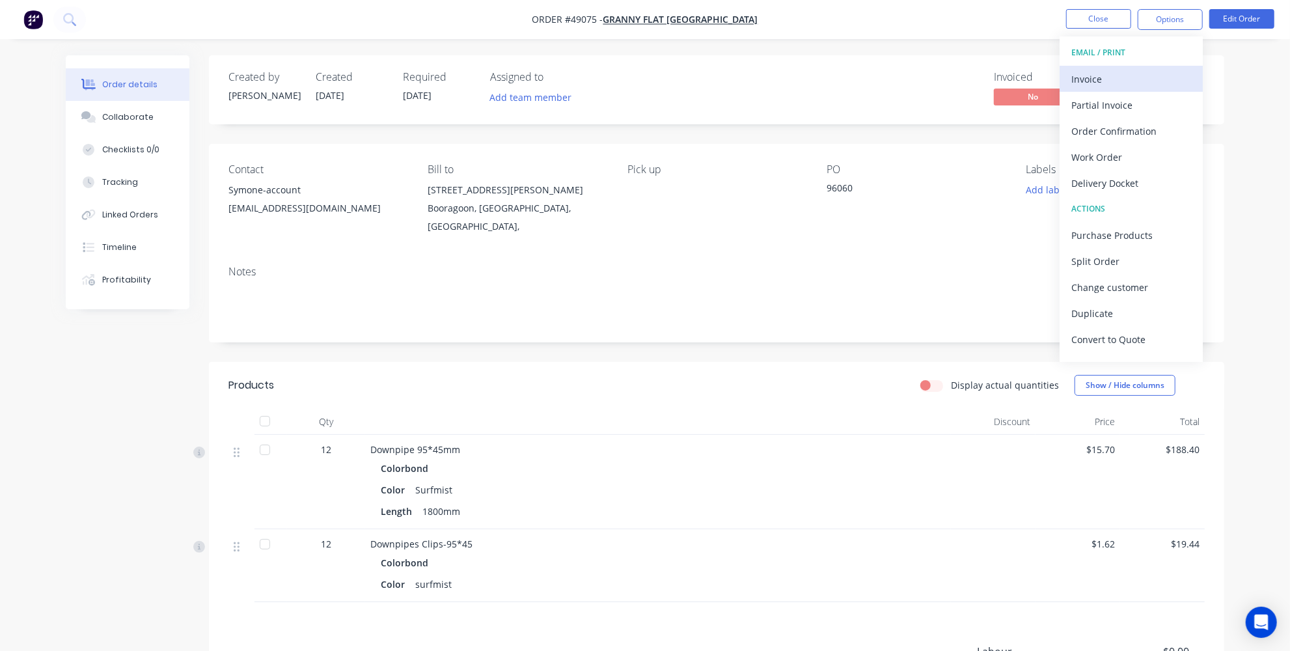
click at [1137, 84] on div "Invoice" at bounding box center [1131, 79] width 120 height 19
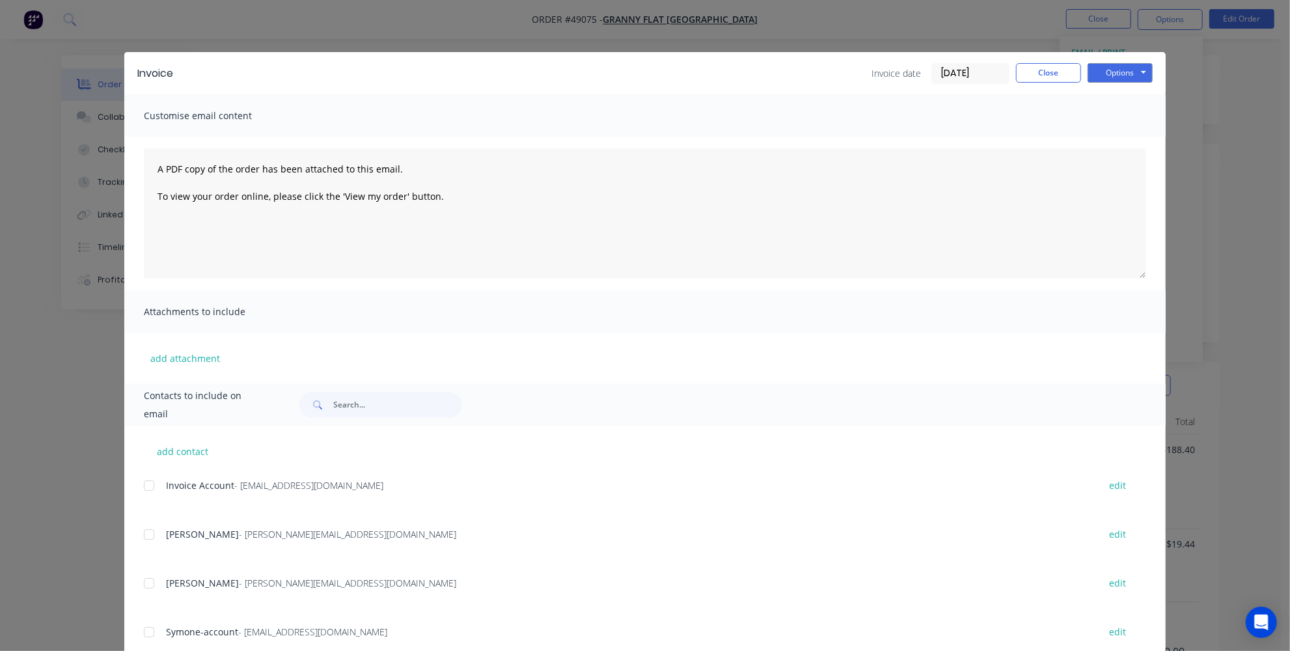
click at [146, 489] on div at bounding box center [149, 486] width 26 height 26
click at [1109, 67] on button "Options" at bounding box center [1120, 73] width 65 height 20
click at [1120, 112] on button "Print" at bounding box center [1129, 117] width 83 height 21
click at [1064, 74] on button "Close" at bounding box center [1048, 73] width 65 height 20
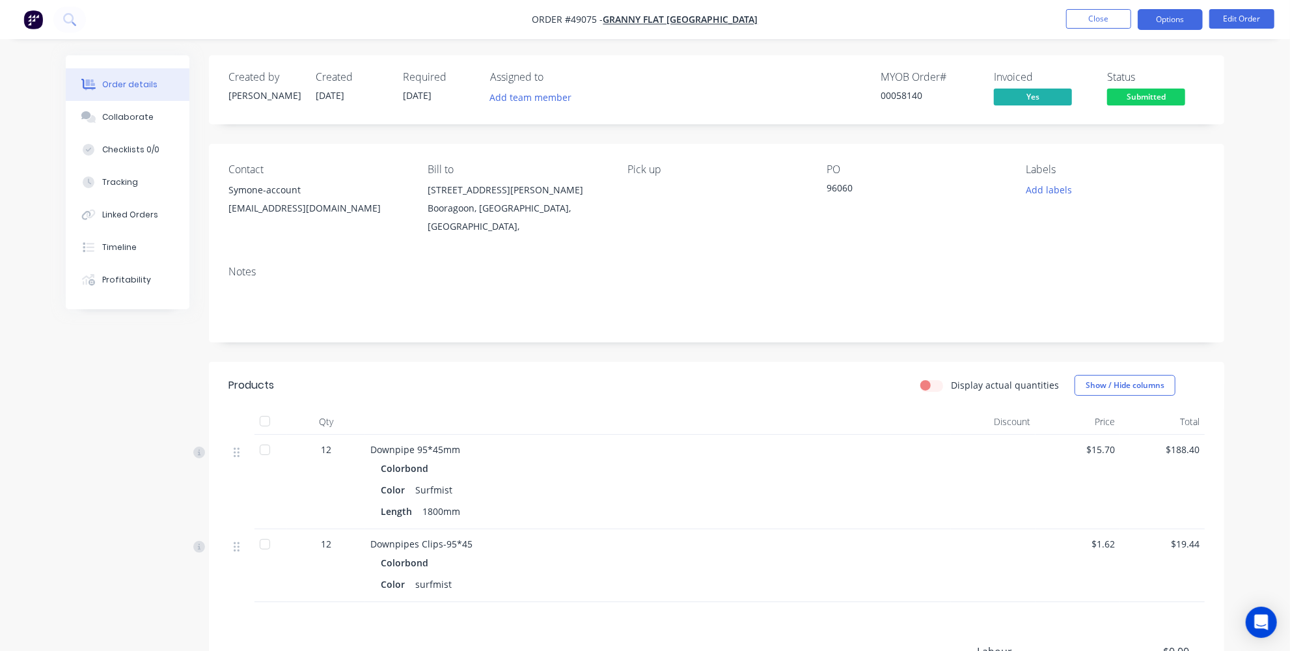
click at [1146, 23] on button "Options" at bounding box center [1170, 19] width 65 height 21
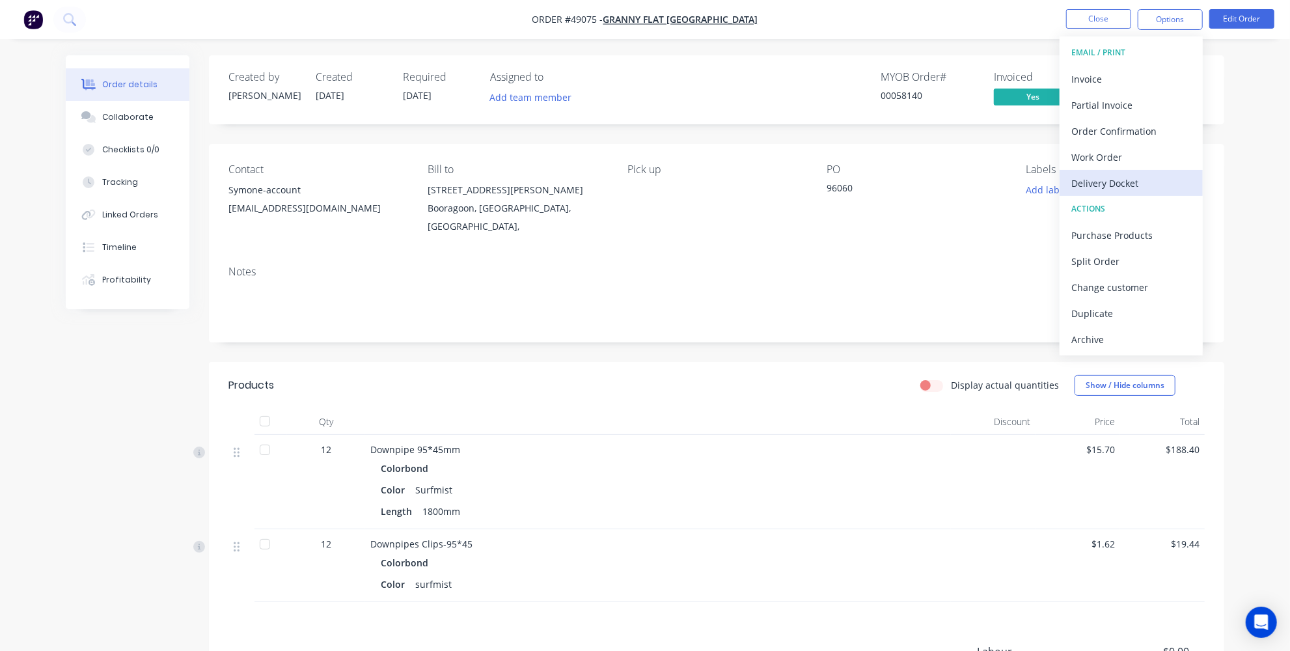
click at [1095, 182] on div "Delivery Docket" at bounding box center [1131, 183] width 120 height 19
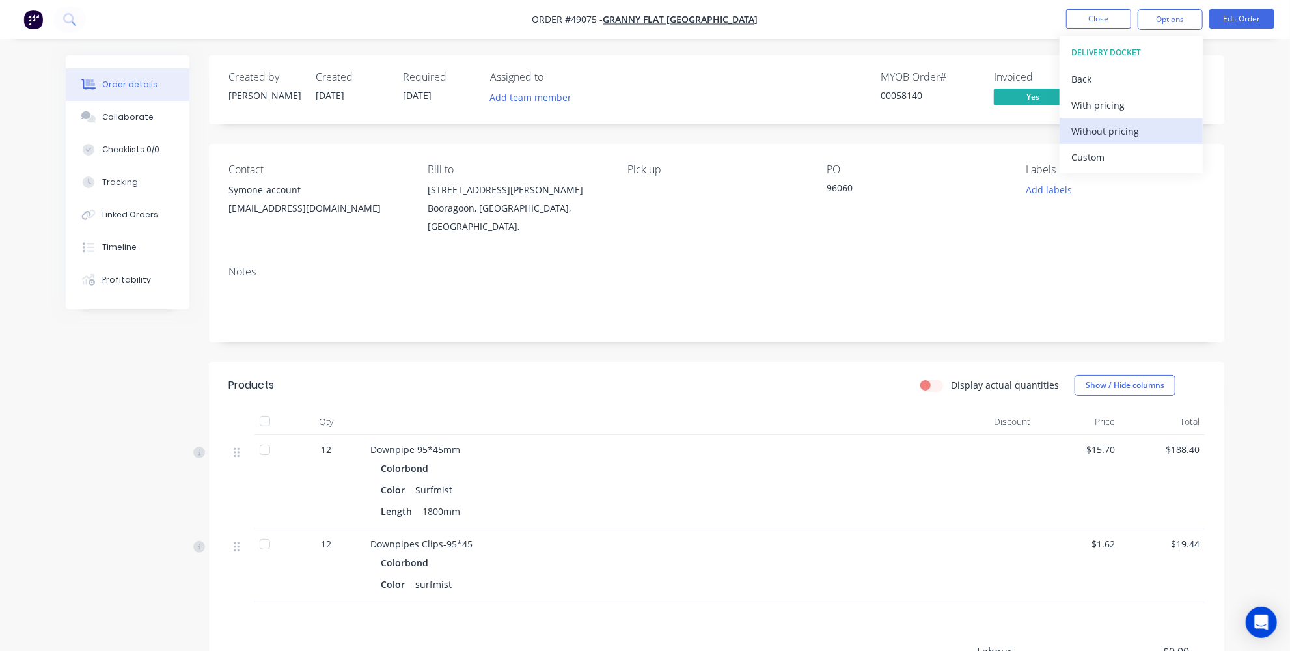
click at [1092, 125] on div "Without pricing" at bounding box center [1131, 131] width 120 height 19
click at [465, 333] on div "Created by [PERSON_NAME] Created [DATE] Required [DATE] Assigned to Add team me…" at bounding box center [716, 420] width 1015 height 730
click at [1046, 187] on button "Add labels" at bounding box center [1049, 190] width 60 height 18
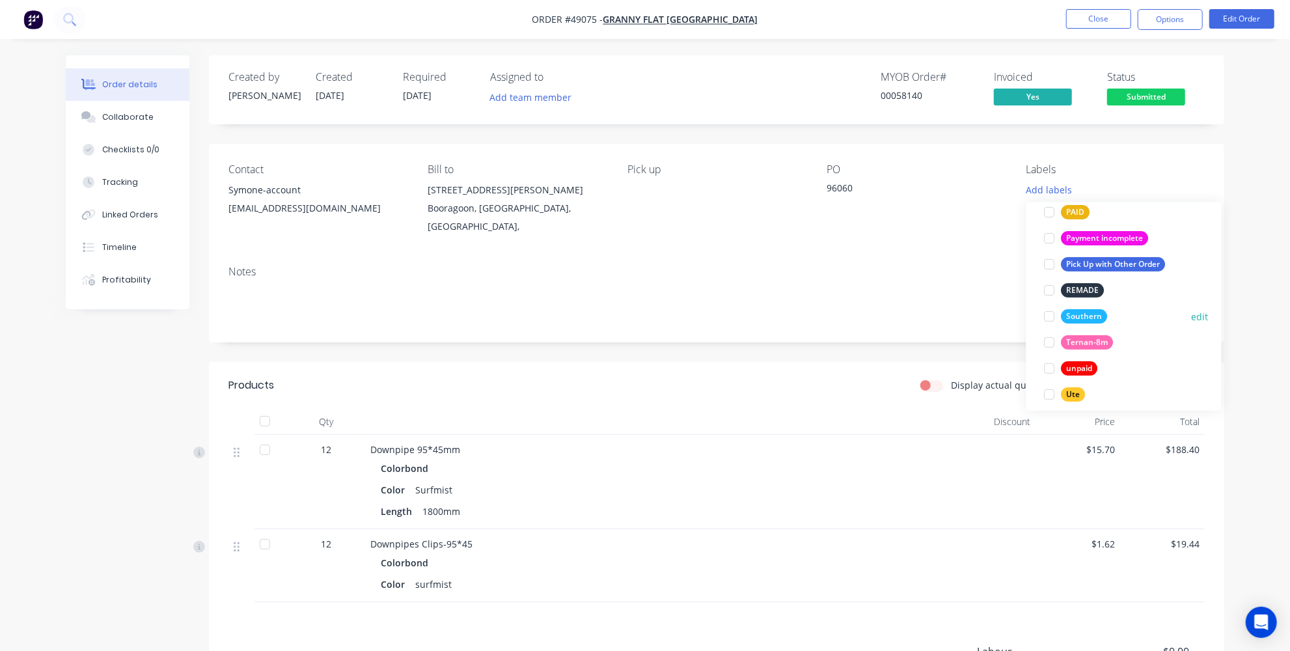
scroll to position [363, 0]
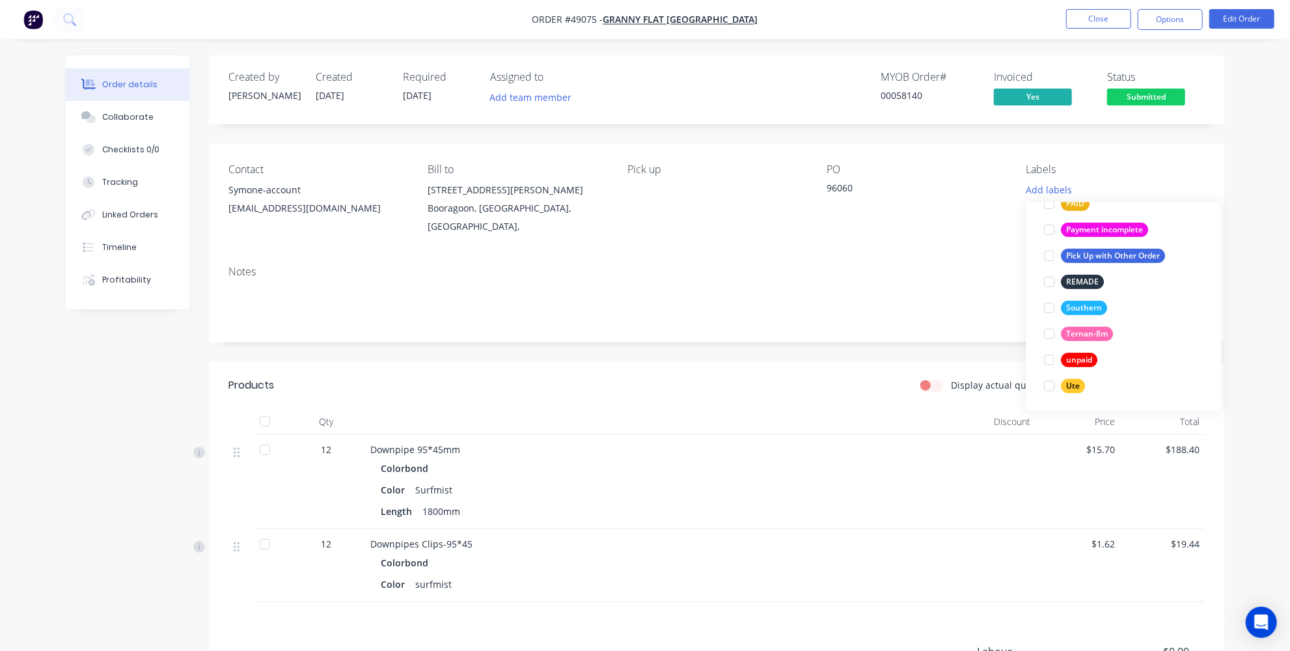
click at [770, 315] on div "Notes" at bounding box center [716, 298] width 1015 height 87
